Goal: Task Accomplishment & Management: Complete application form

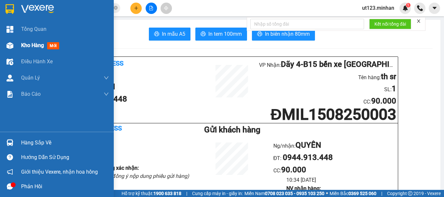
click at [8, 48] on img at bounding box center [10, 45] width 7 height 7
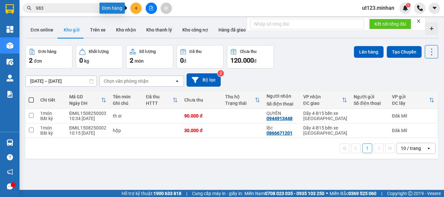
drag, startPoint x: 133, startPoint y: 10, endPoint x: 137, endPoint y: 16, distance: 7.2
click at [133, 11] on button at bounding box center [135, 8] width 11 height 11
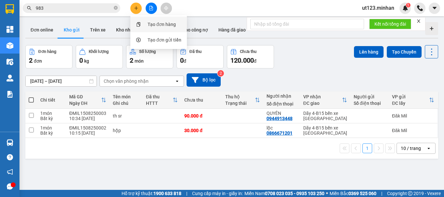
click at [138, 22] on div at bounding box center [138, 24] width 8 height 7
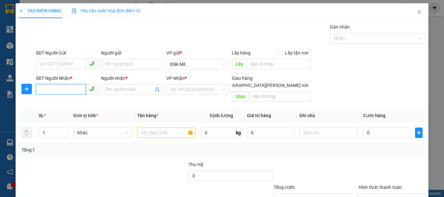
click at [73, 90] on input "SĐT Người Nhận *" at bounding box center [61, 89] width 50 height 10
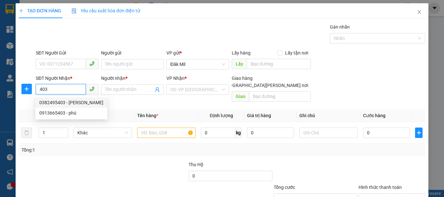
click at [84, 103] on div "0382495403 - [PERSON_NAME]" at bounding box center [71, 102] width 64 height 7
type input "0382495403"
type input "HUYNH"
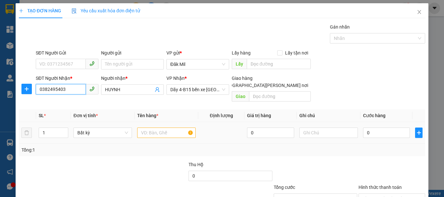
type input "0382495403"
click at [171, 128] on input "text" at bounding box center [166, 133] width 59 height 10
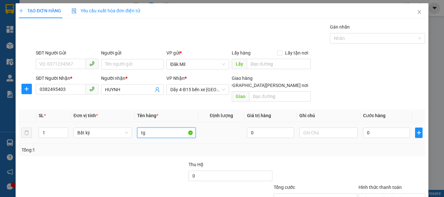
type input "tg"
click at [367, 127] on div "0" at bounding box center [386, 133] width 47 height 13
click at [369, 128] on input "0" at bounding box center [386, 133] width 47 height 10
type input "4"
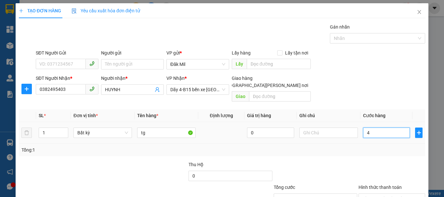
type input "4"
type input "40"
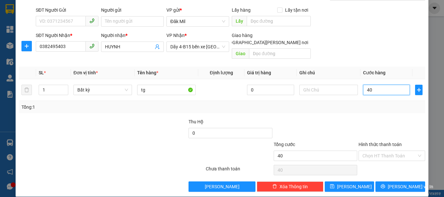
scroll to position [43, 0]
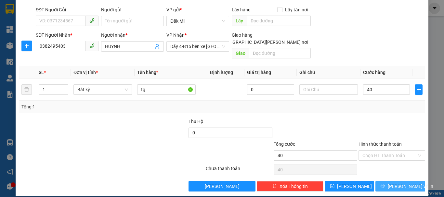
type input "40.000"
click at [392, 183] on span "[PERSON_NAME] và In" at bounding box center [411, 186] width 46 height 7
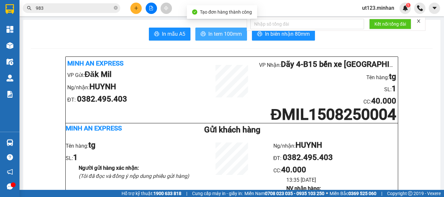
click at [230, 37] on span "In tem 100mm" at bounding box center [225, 34] width 34 height 8
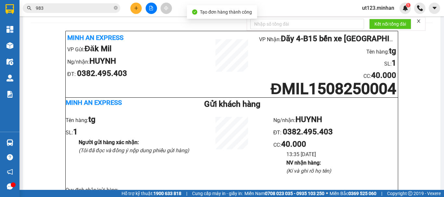
scroll to position [65, 0]
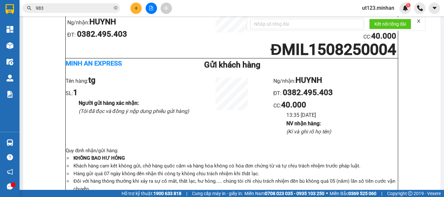
click at [64, 13] on span "983" at bounding box center [72, 8] width 98 height 10
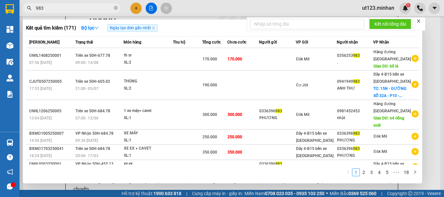
click at [64, 13] on span "983" at bounding box center [72, 8] width 98 height 10
click at [64, 11] on input "983" at bounding box center [74, 8] width 77 height 7
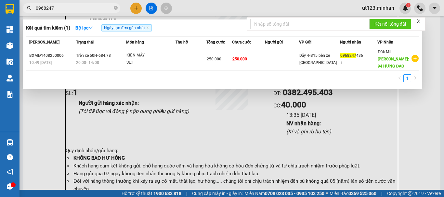
type input "0968247"
